Goal: Task Accomplishment & Management: Complete application form

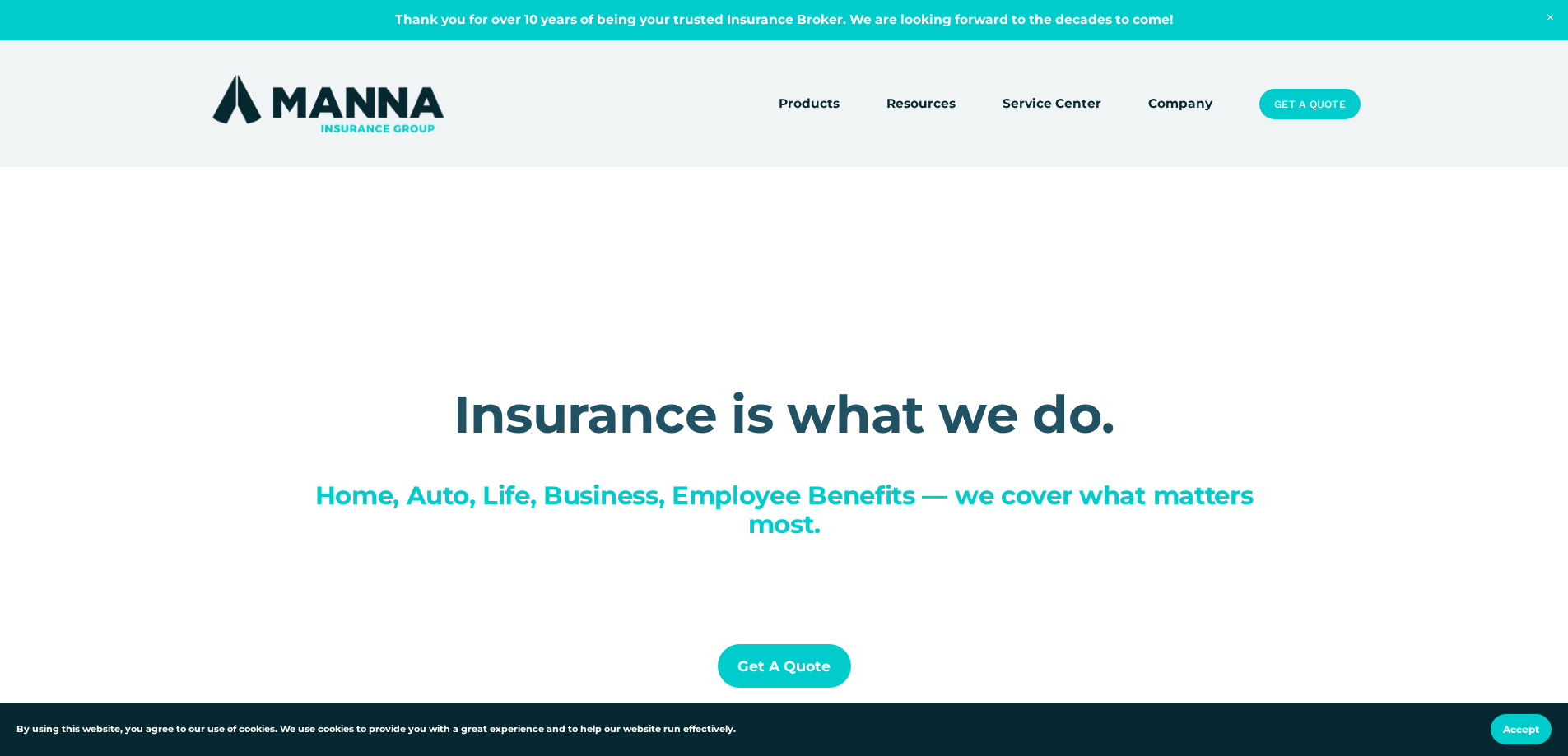
click at [1058, 101] on link "Service Center" at bounding box center [1052, 104] width 99 height 23
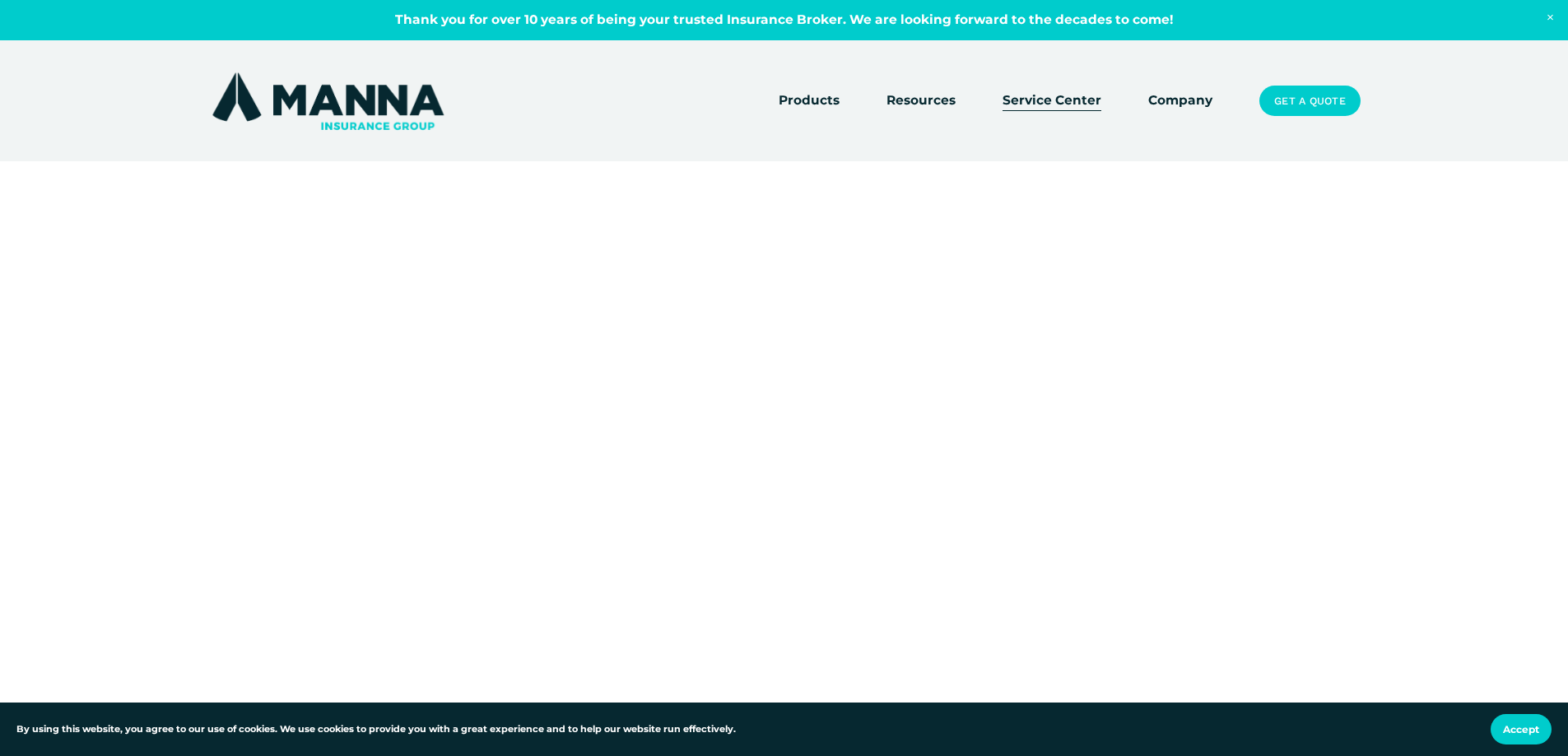
scroll to position [82, 0]
click at [1172, 101] on link "Company" at bounding box center [1179, 101] width 64 height 23
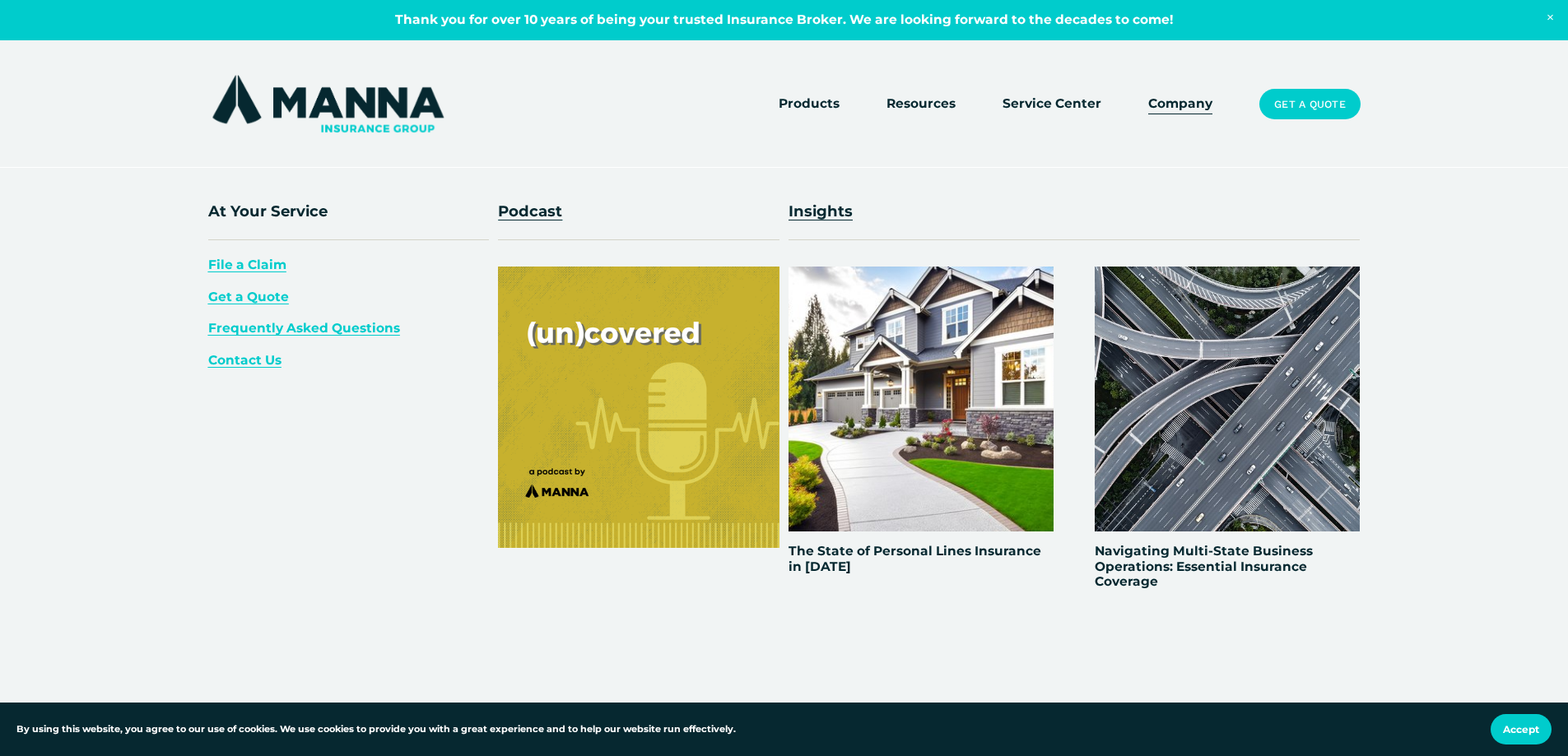
click at [919, 100] on span "Resources" at bounding box center [920, 104] width 69 height 20
click at [925, 102] on span "Resources" at bounding box center [920, 104] width 69 height 20
click at [245, 260] on span "File a Claim" at bounding box center [247, 264] width 78 height 16
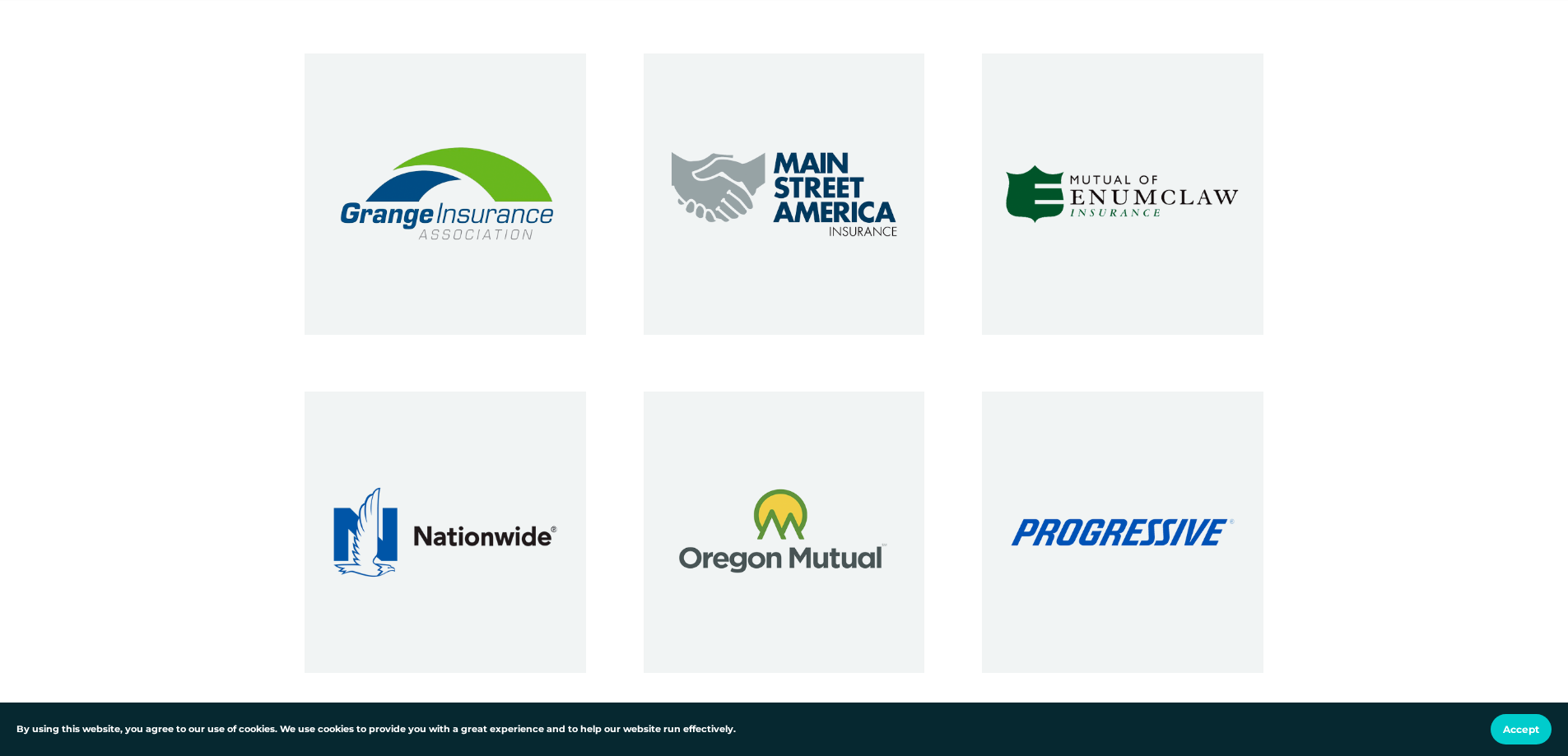
scroll to position [576, 0]
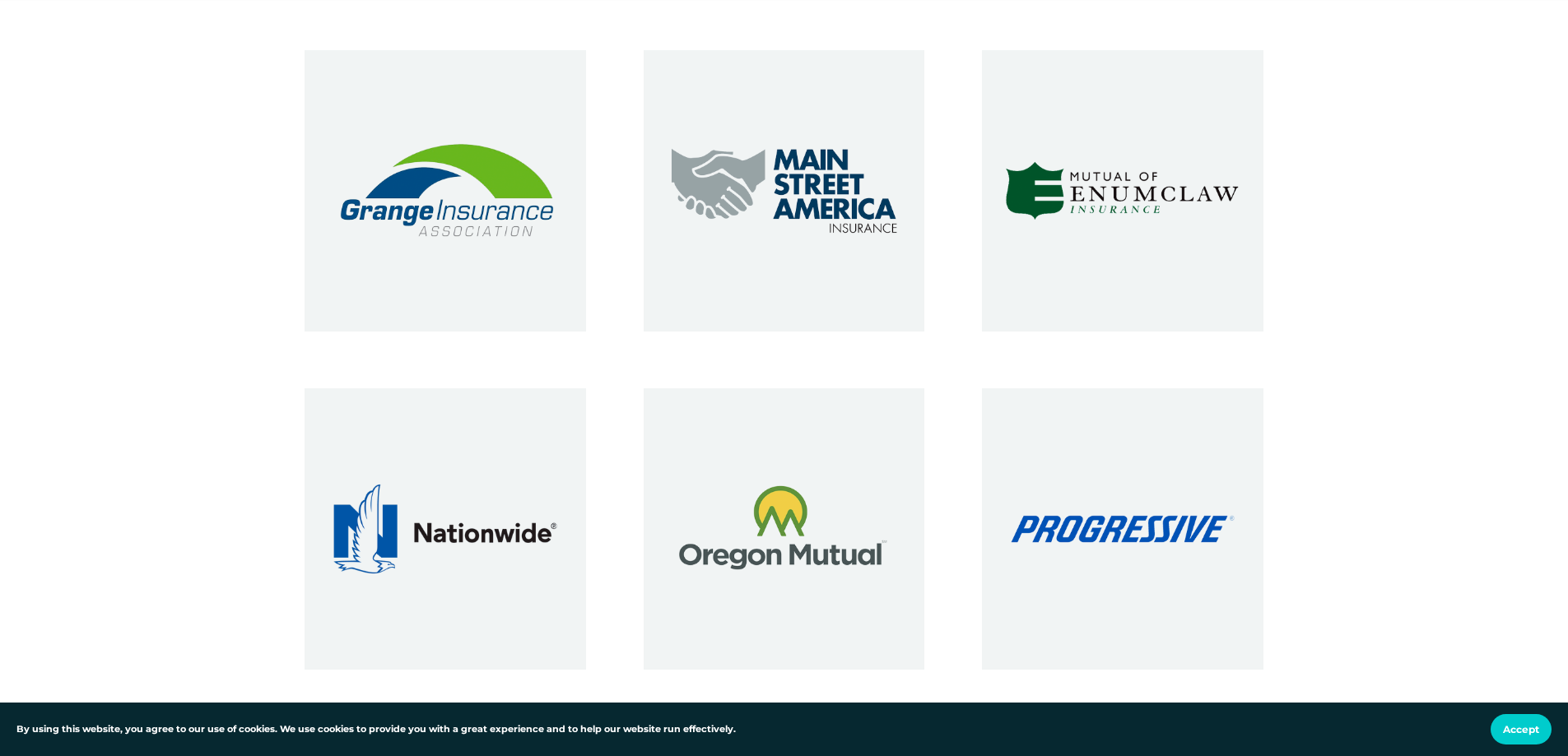
click at [475, 149] on div at bounding box center [445, 191] width 281 height 281
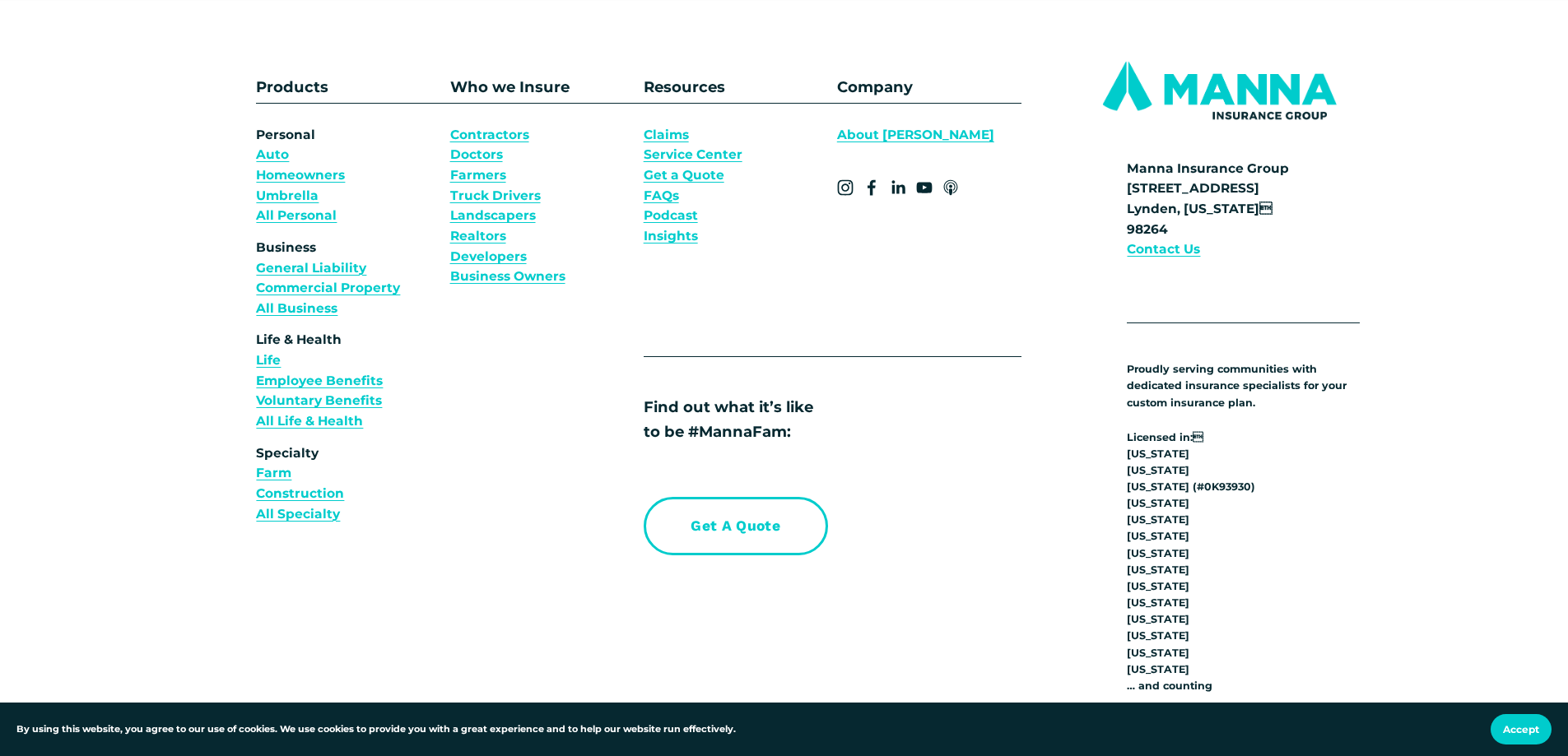
scroll to position [2962, 0]
